Goal: Check status: Check status

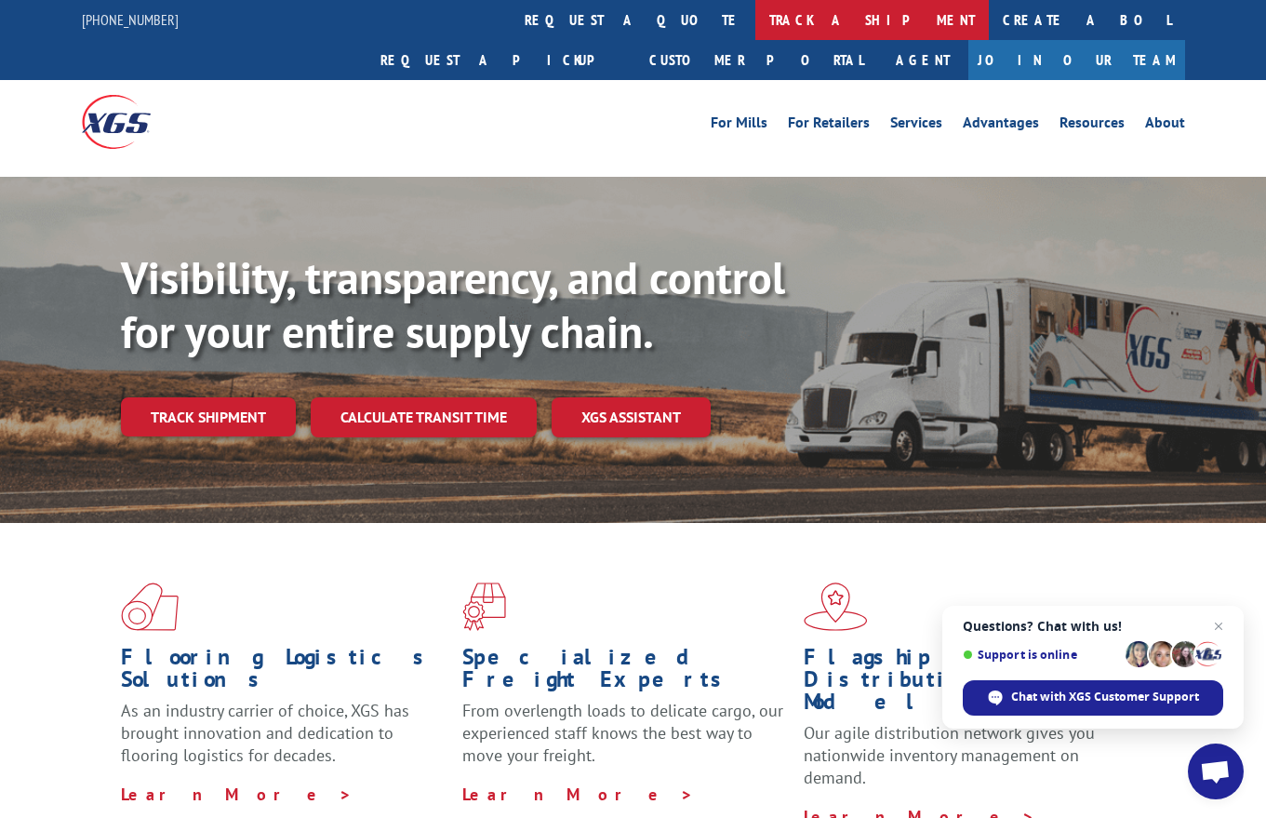
click at [755, 20] on link "track a shipment" at bounding box center [871, 20] width 233 height 40
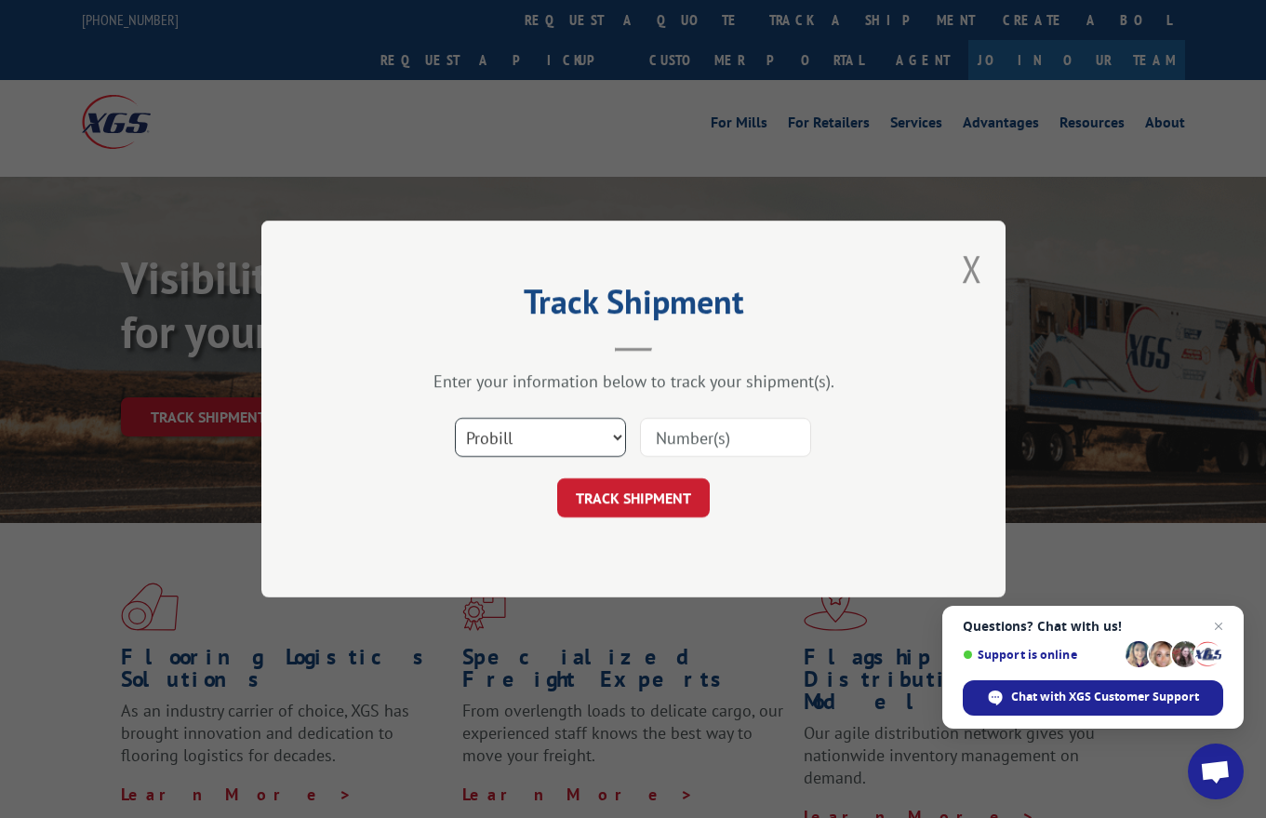
click at [619, 437] on select "Select category... Probill BOL PO" at bounding box center [540, 437] width 171 height 39
select select "bol"
click at [683, 444] on input at bounding box center [725, 437] width 171 height 39
type input "508679"
click at [617, 502] on button "TRACK SHIPMENT" at bounding box center [633, 497] width 153 height 39
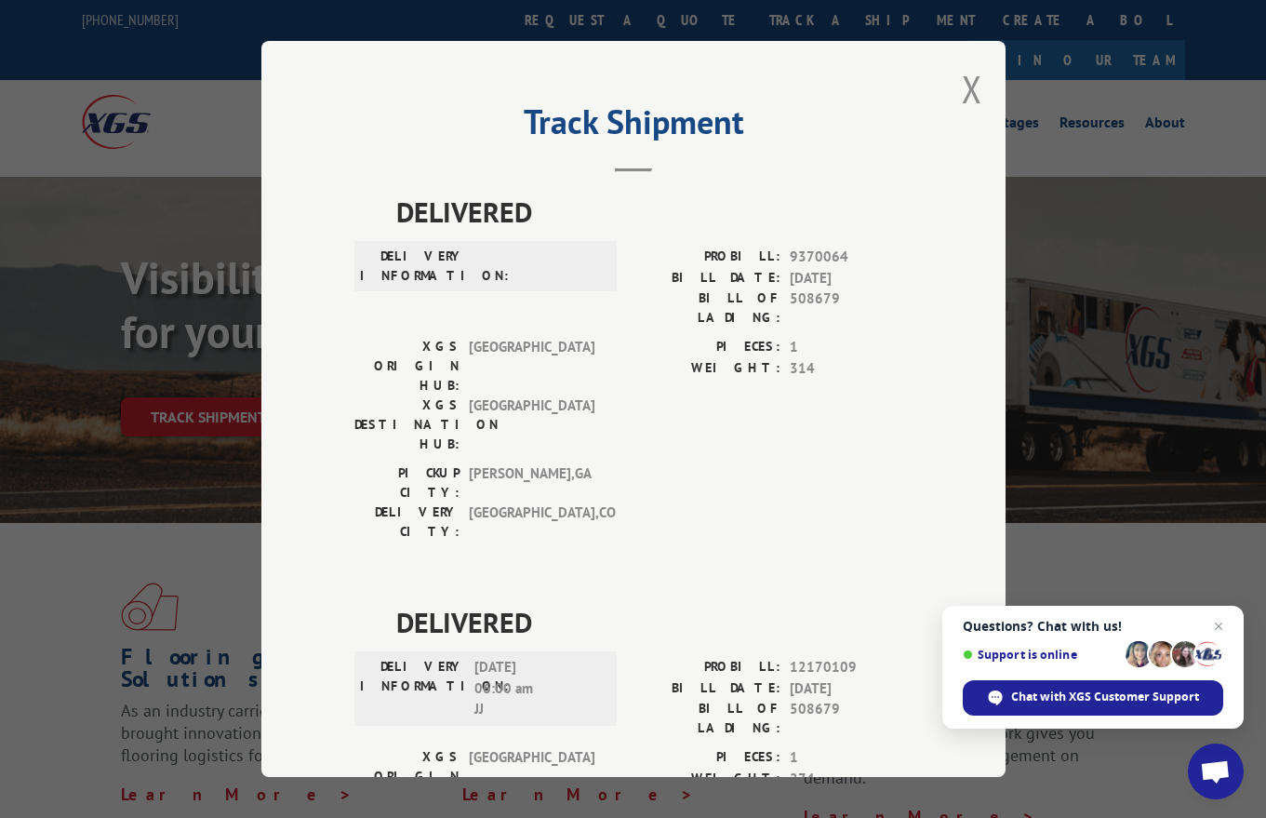
click at [617, 601] on span "DELIVERED" at bounding box center [654, 622] width 516 height 42
click at [970, 92] on button "Close modal" at bounding box center [972, 88] width 20 height 49
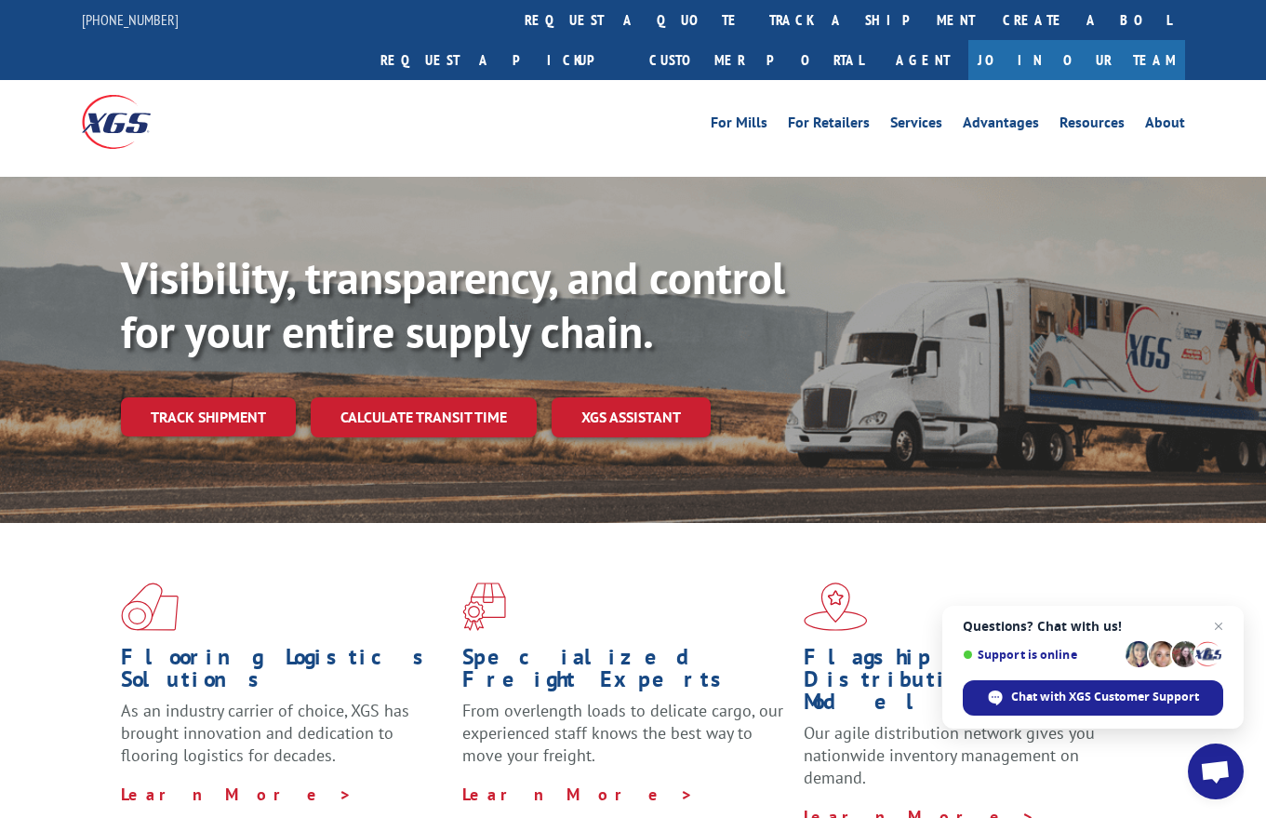
click at [1100, 177] on div "Visibility, transparency, and control for your entire supply chain. Track shipm…" at bounding box center [633, 368] width 1266 height 382
drag, startPoint x: 1067, startPoint y: 116, endPoint x: 1311, endPoint y: 116, distance: 243.7
click at [143, 397] on link "Track shipment" at bounding box center [208, 416] width 175 height 39
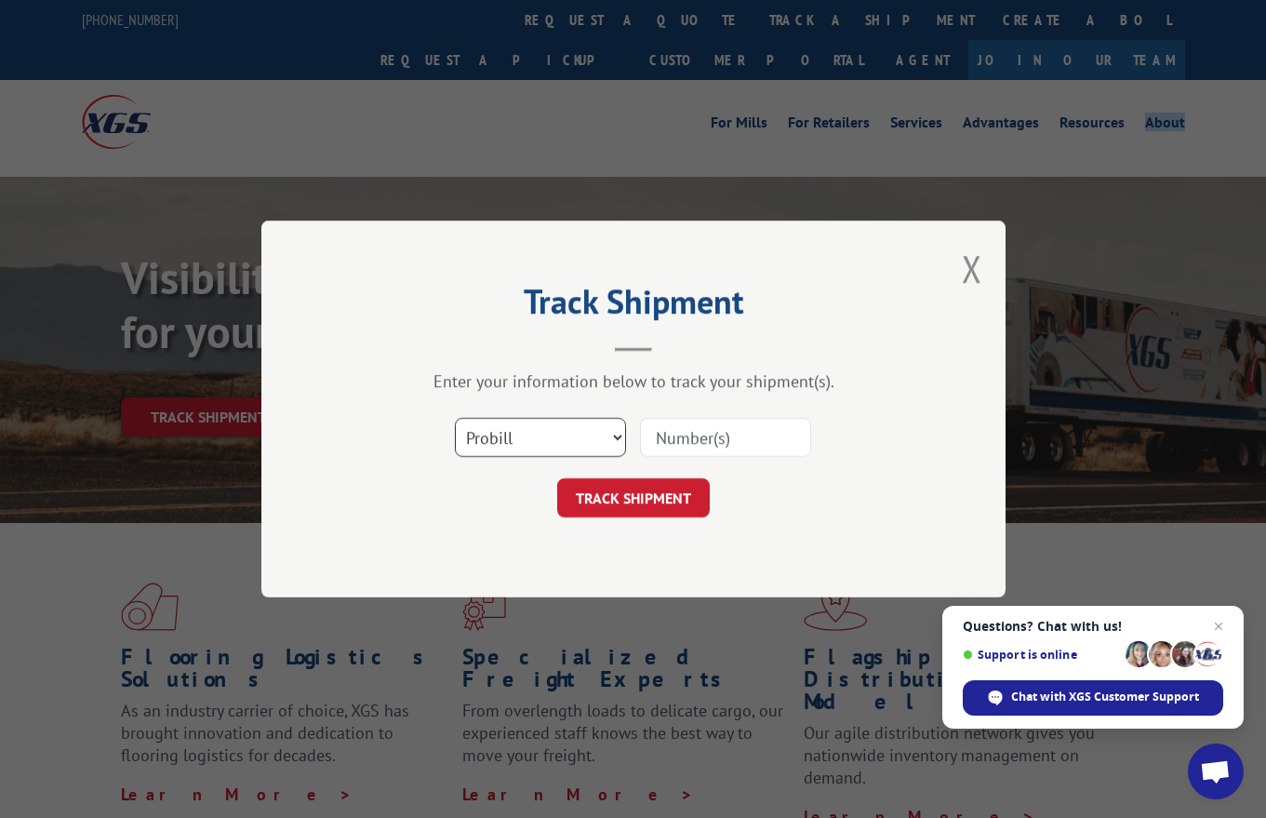
click at [617, 435] on select "Select category... Probill BOL PO" at bounding box center [540, 437] width 171 height 39
select select "bol"
click at [701, 435] on input at bounding box center [725, 437] width 171 height 39
click at [770, 431] on input at bounding box center [725, 437] width 171 height 39
type input "54400424"
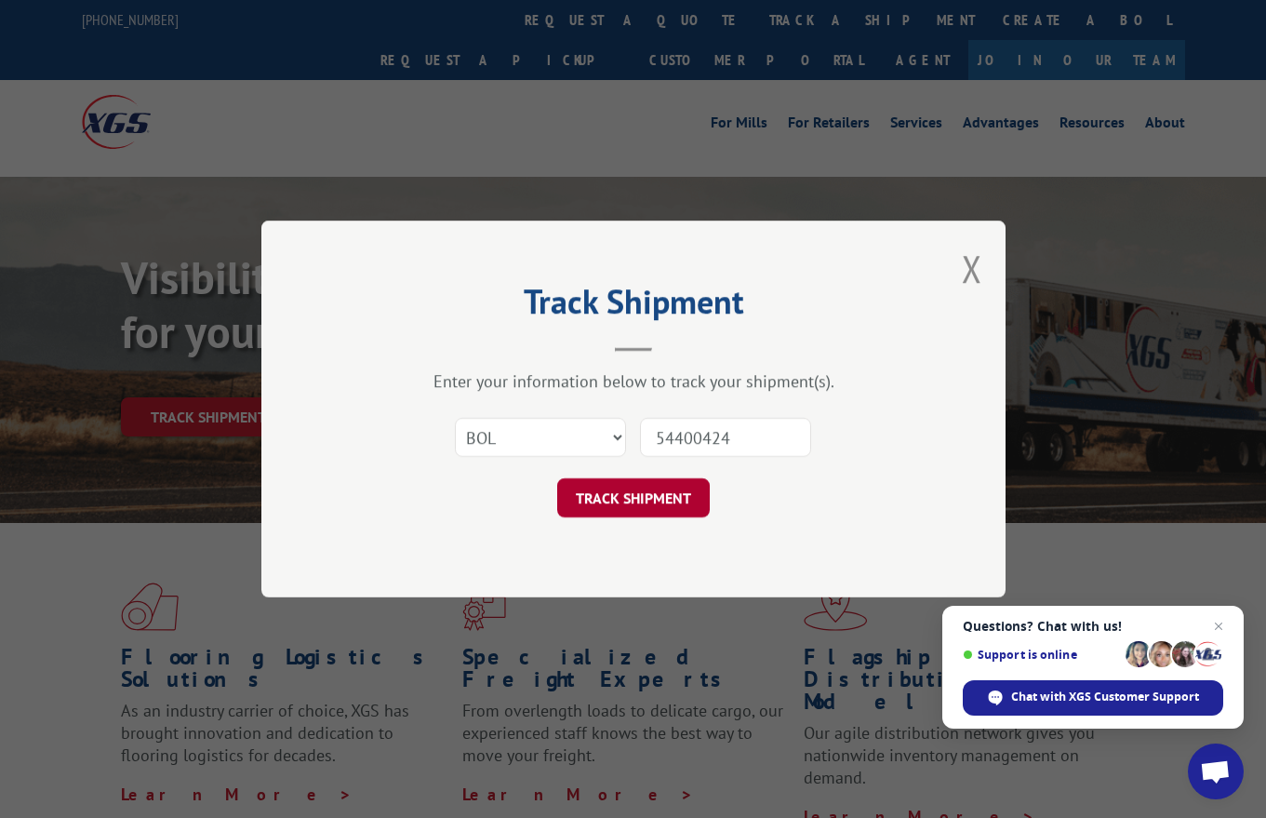
click at [587, 507] on button "TRACK SHIPMENT" at bounding box center [633, 497] width 153 height 39
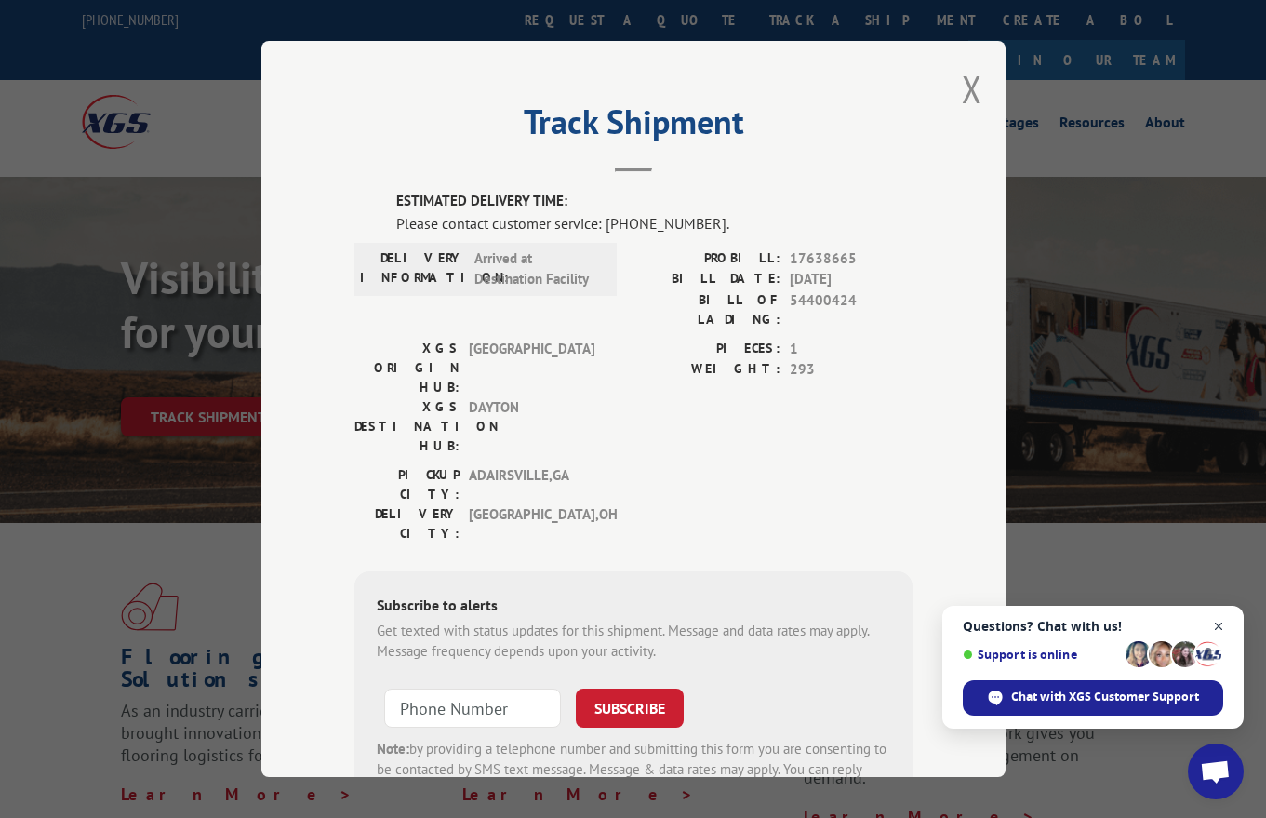
click at [1222, 629] on span "Close chat" at bounding box center [1218, 626] width 23 height 23
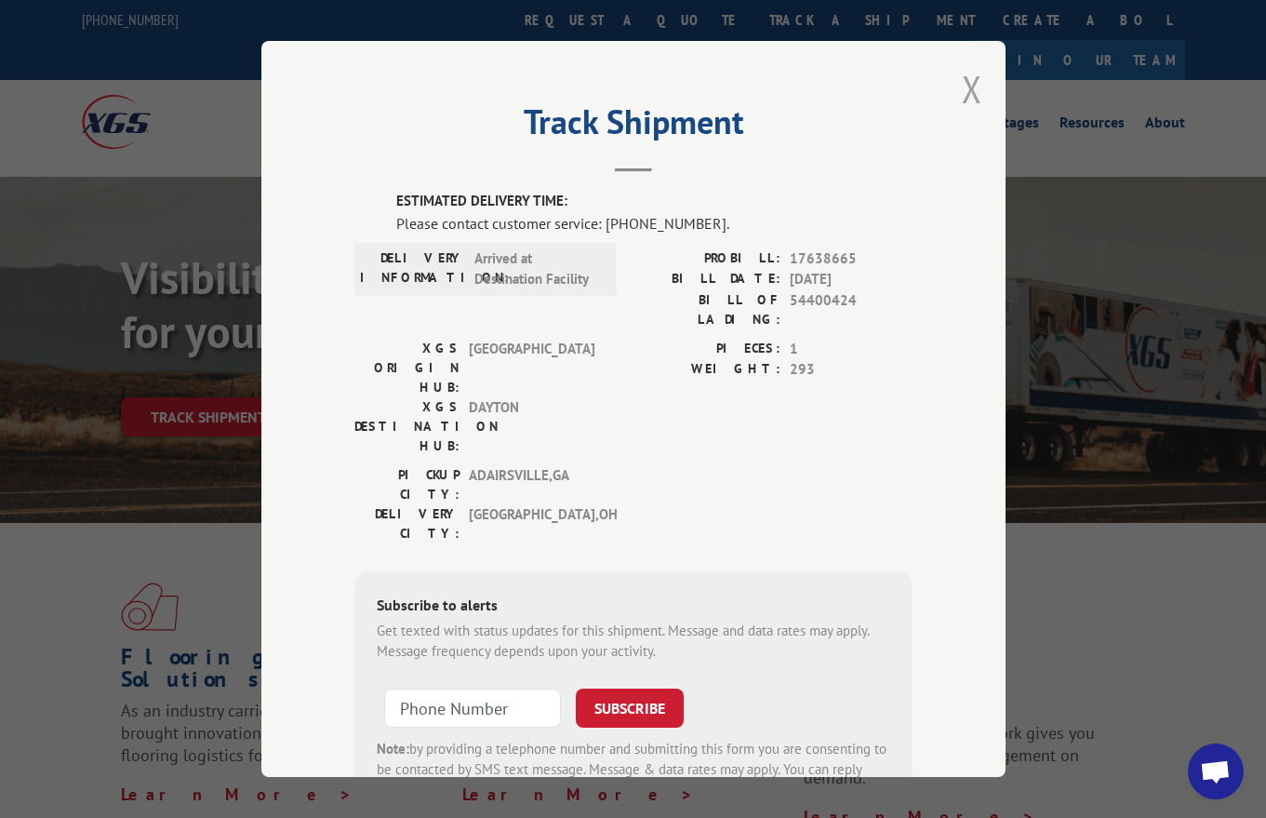
click at [978, 90] on button "Close modal" at bounding box center [972, 88] width 20 height 49
